Goal: Task Accomplishment & Management: Use online tool/utility

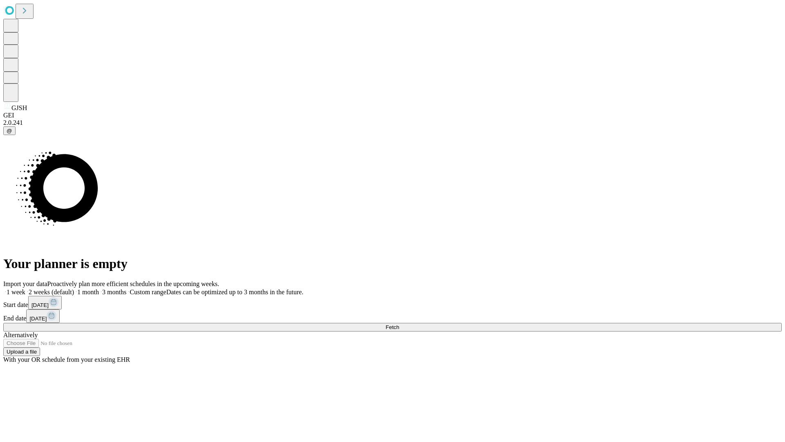
click at [399, 324] on span "Fetch" at bounding box center [392, 327] width 13 height 6
